Goal: Information Seeking & Learning: Learn about a topic

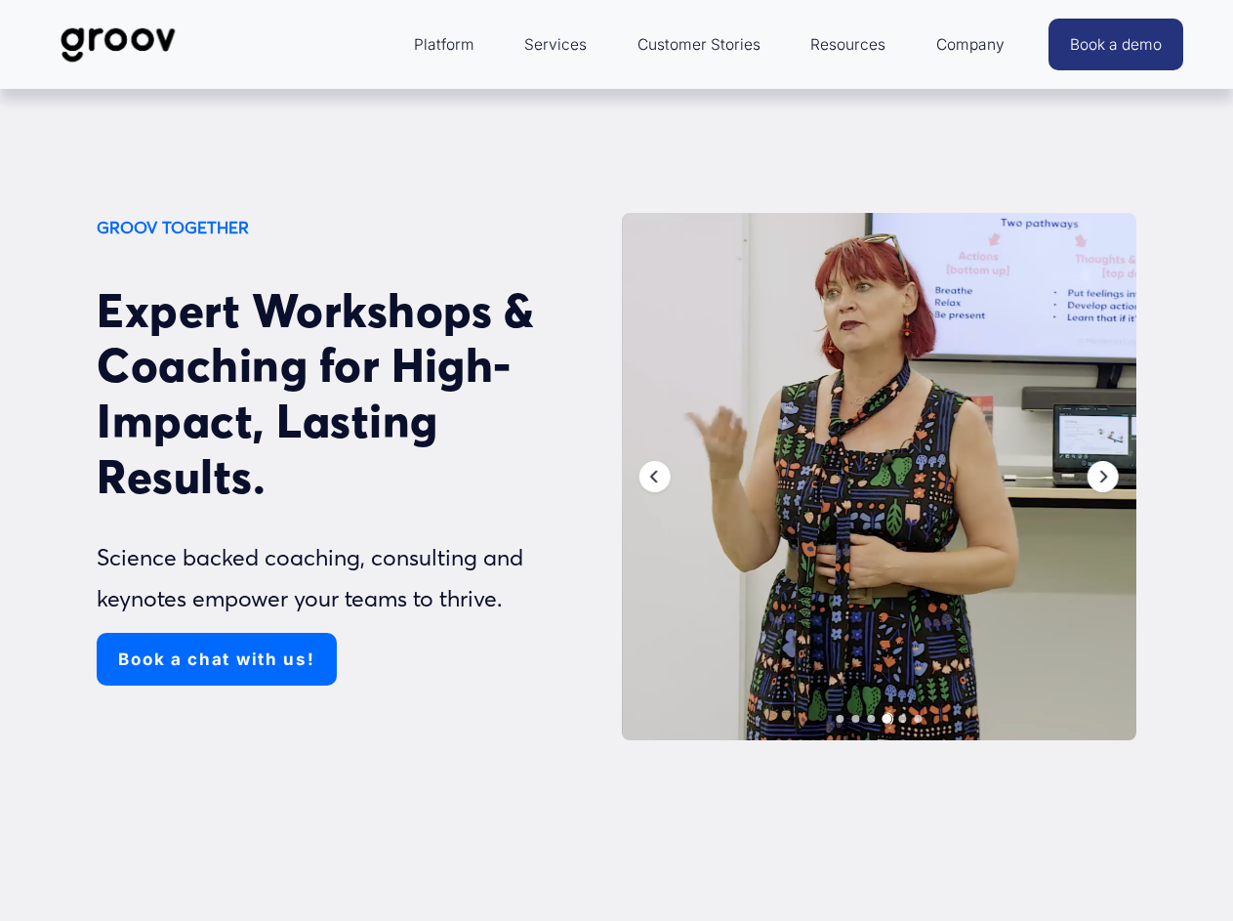
click at [879, 478] on div at bounding box center [879, 476] width 515 height 527
click at [0, 478] on div "GROOV TOGETHER Expert Workshops & Coaching for High-Impact, Lasting Results. Sc…" at bounding box center [616, 573] width 1233 height 721
click at [1184, 478] on div "GROOV TOGETHER Expert Workshops & Coaching for High-Impact, Lasting Results. Sc…" at bounding box center [616, 573] width 1233 height 721
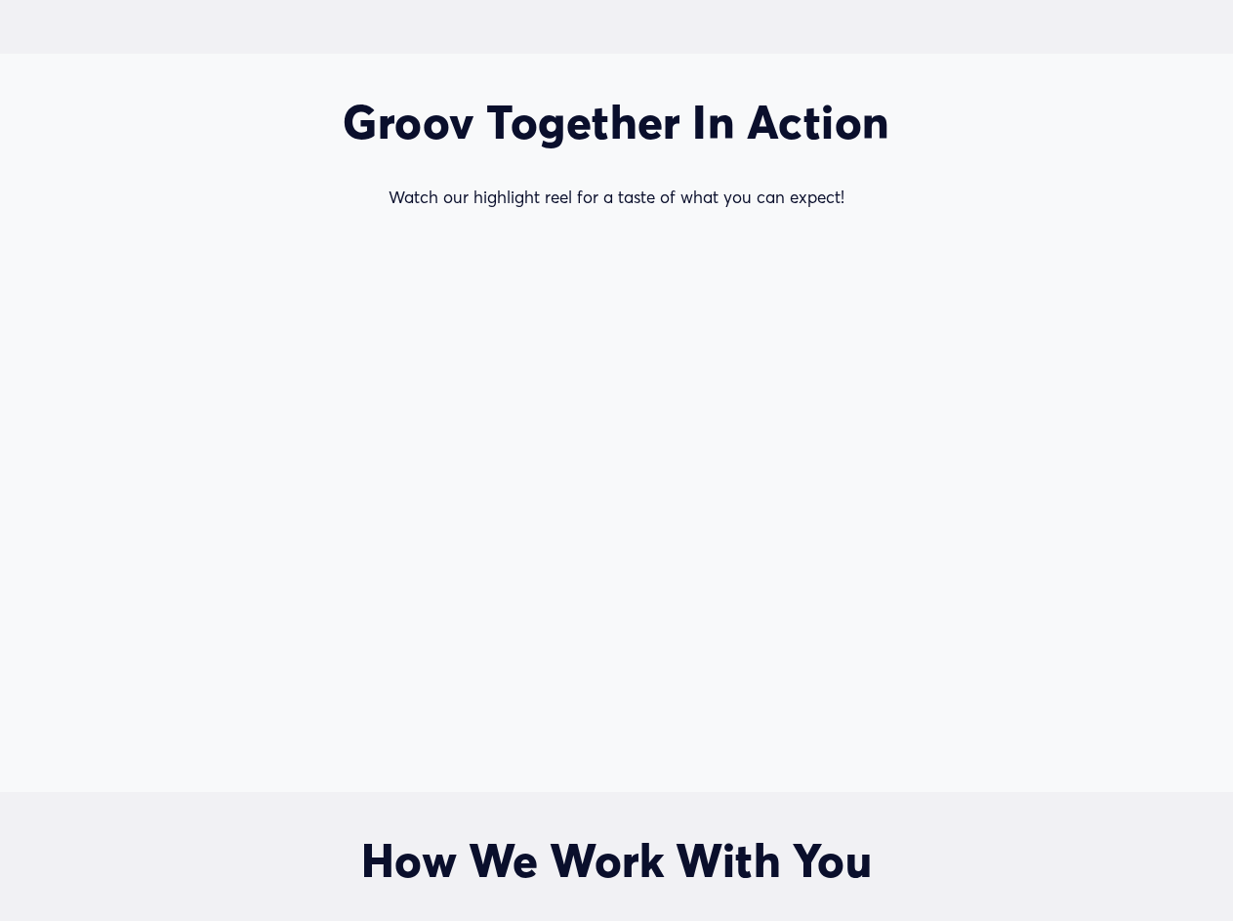
click at [840, 720] on div at bounding box center [616, 493] width 848 height 516
click at [855, 720] on div at bounding box center [616, 493] width 848 height 516
click at [871, 720] on div at bounding box center [616, 493] width 848 height 516
